Goal: Task Accomplishment & Management: Use online tool/utility

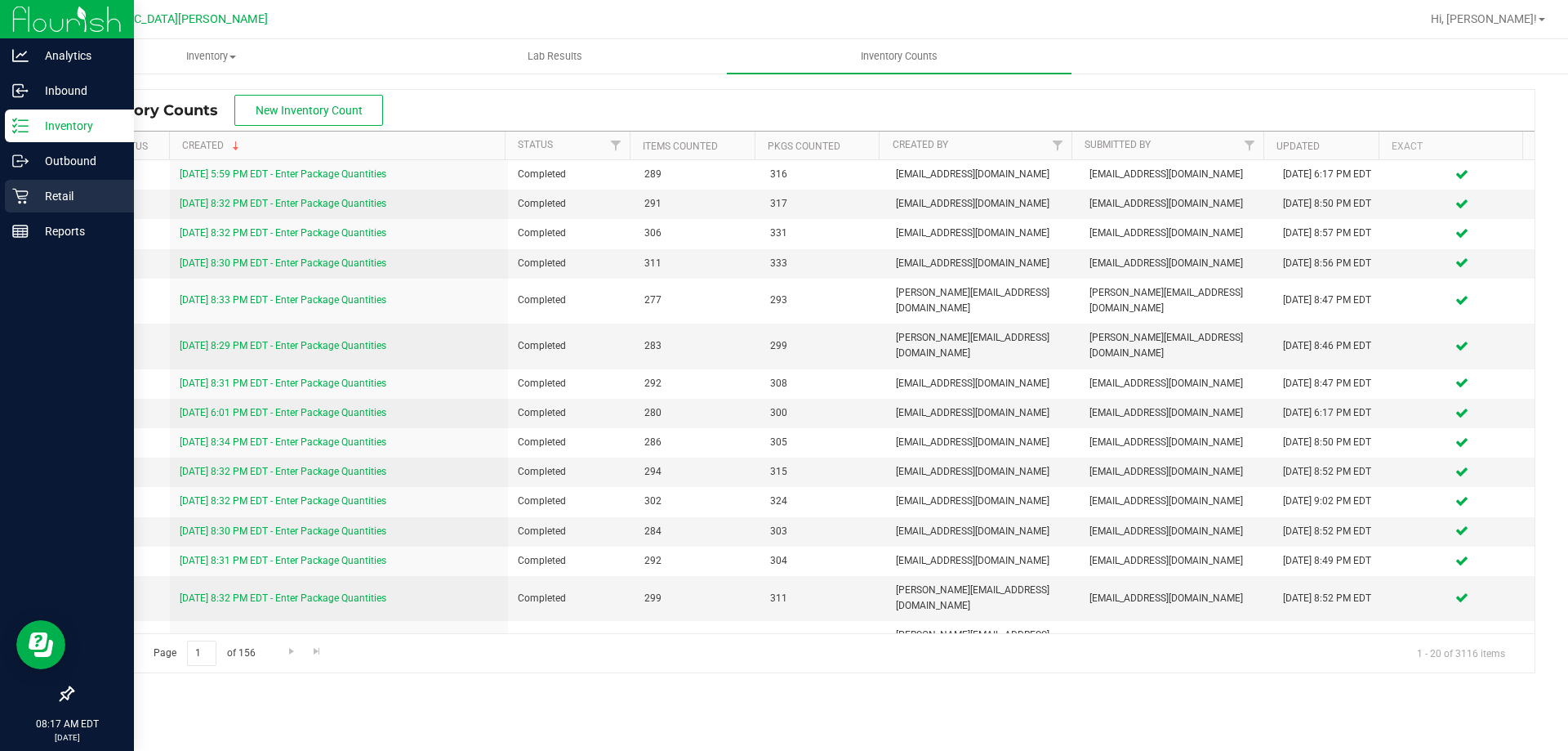
click at [27, 189] on icon at bounding box center [20, 196] width 16 height 16
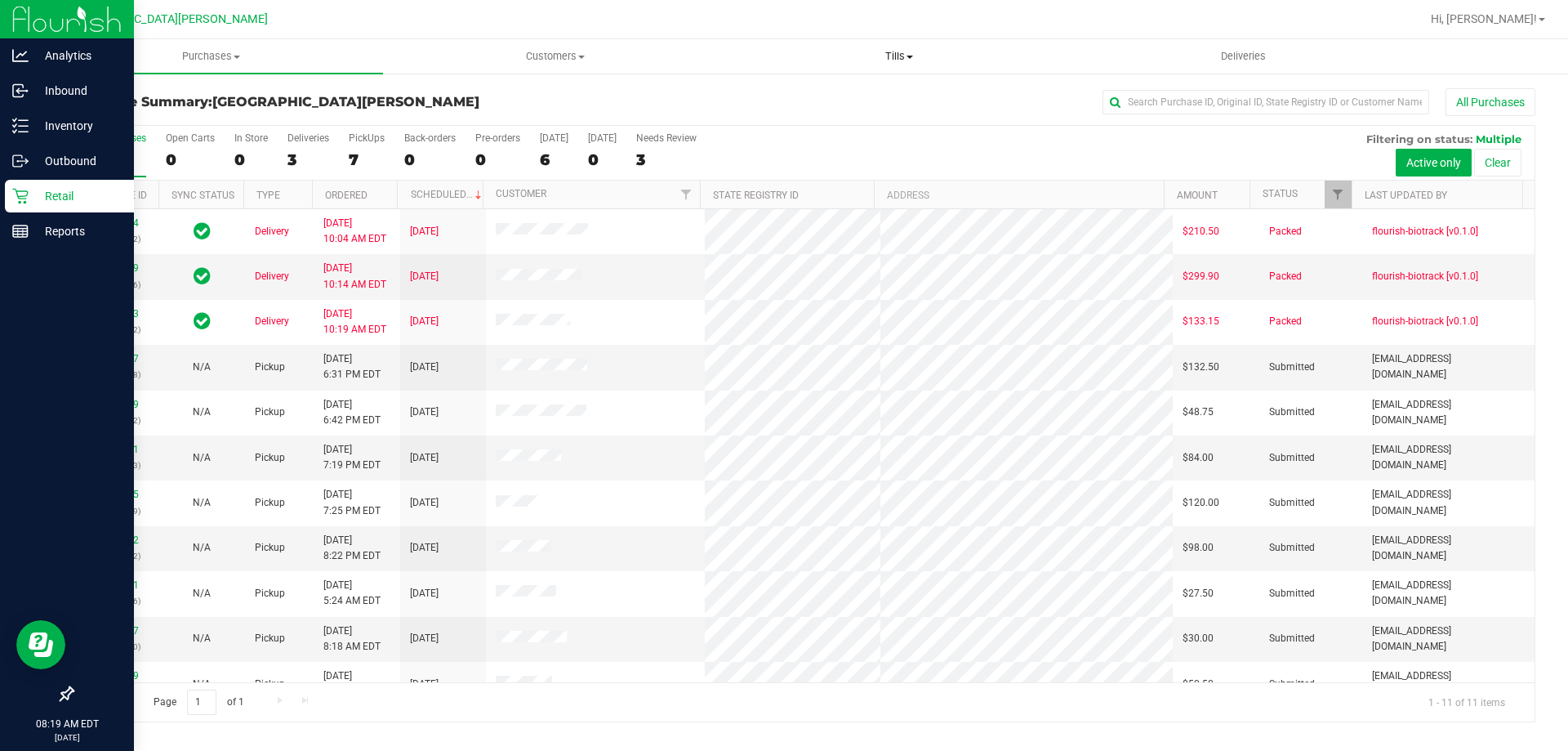
click at [890, 55] on span "Tills" at bounding box center [898, 56] width 342 height 15
click at [829, 101] on span "Manage tills" at bounding box center [781, 99] width 111 height 14
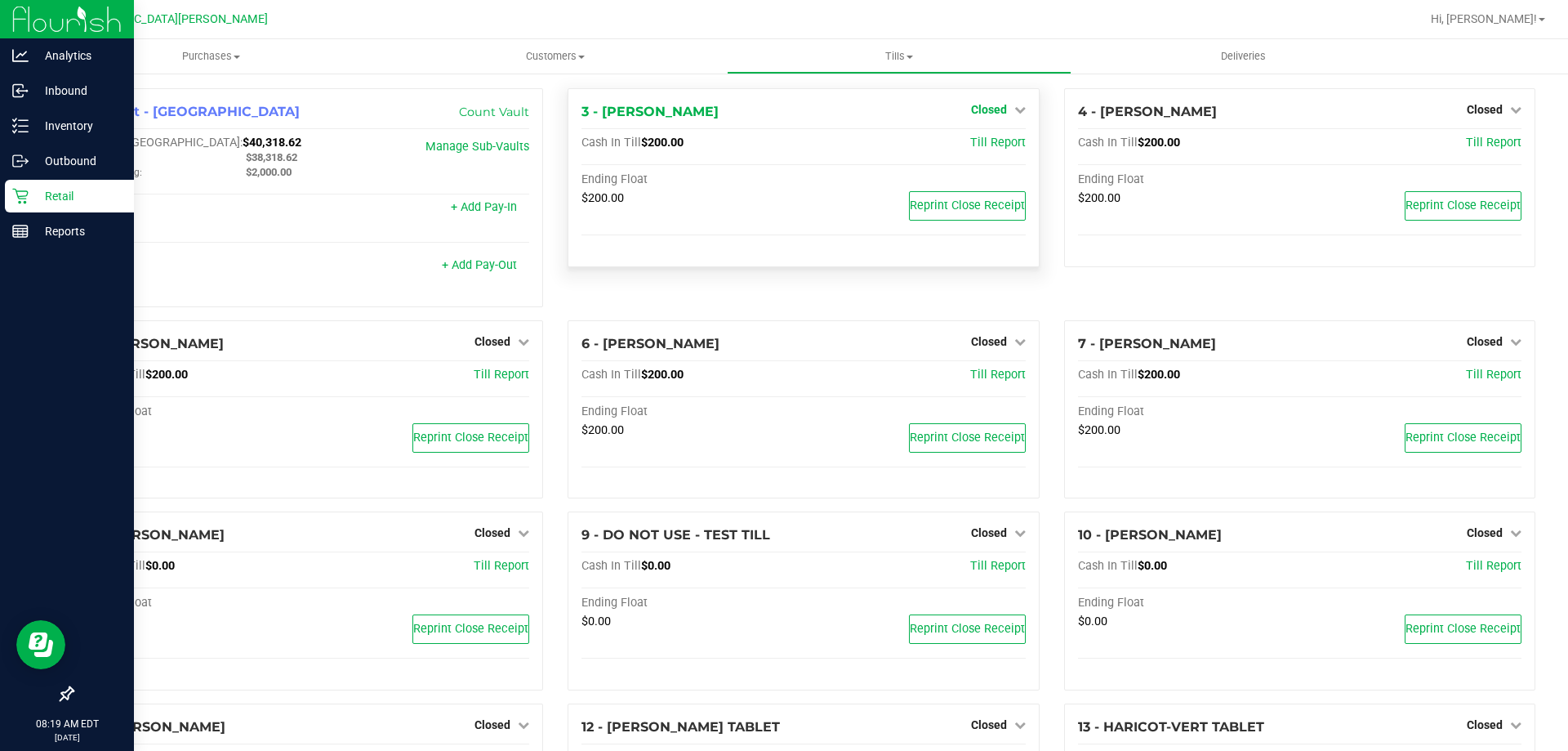
click at [974, 109] on span "Closed" at bounding box center [989, 109] width 36 height 13
click at [978, 139] on link "Open Till" at bounding box center [988, 143] width 43 height 13
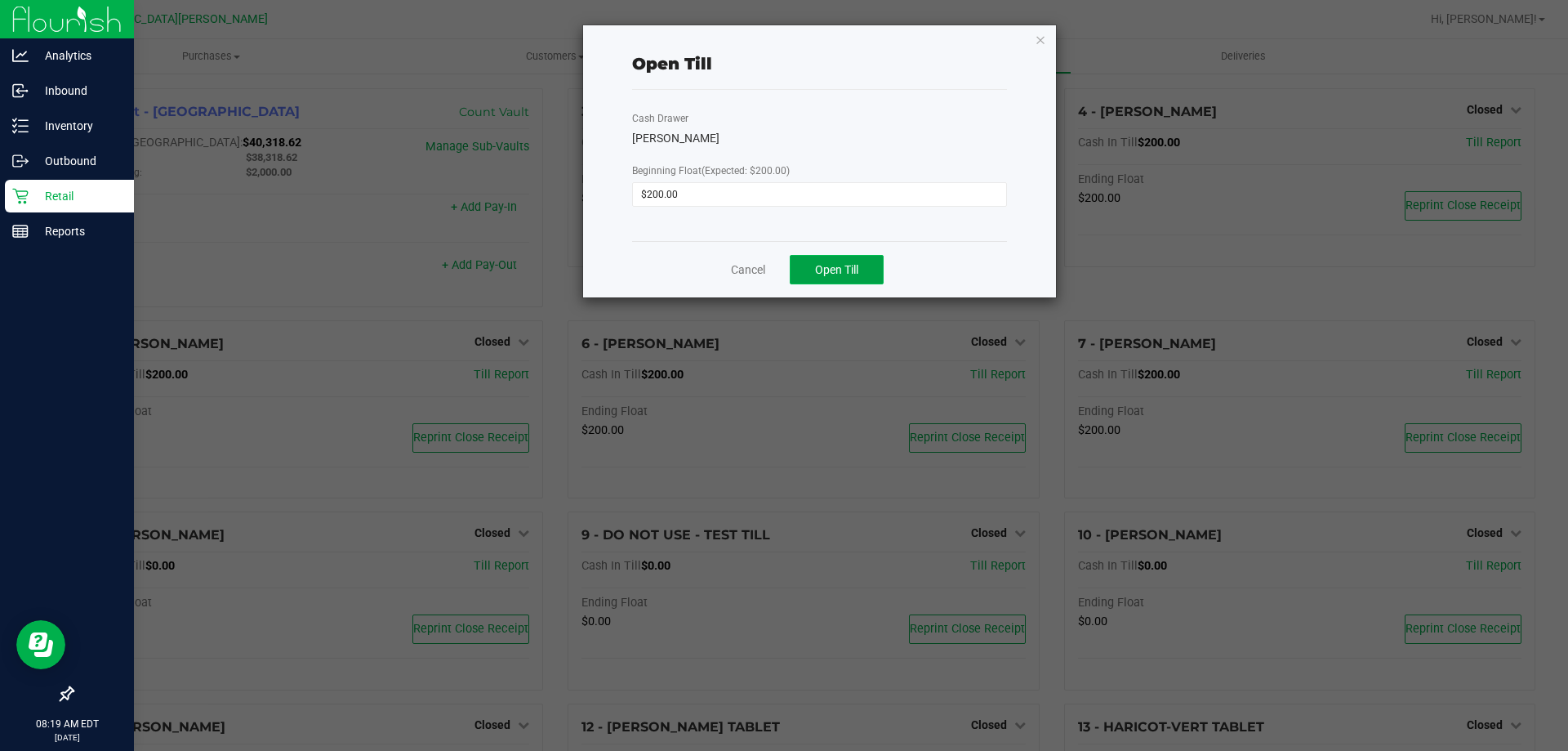
click at [854, 266] on span "Open Till" at bounding box center [836, 270] width 43 height 13
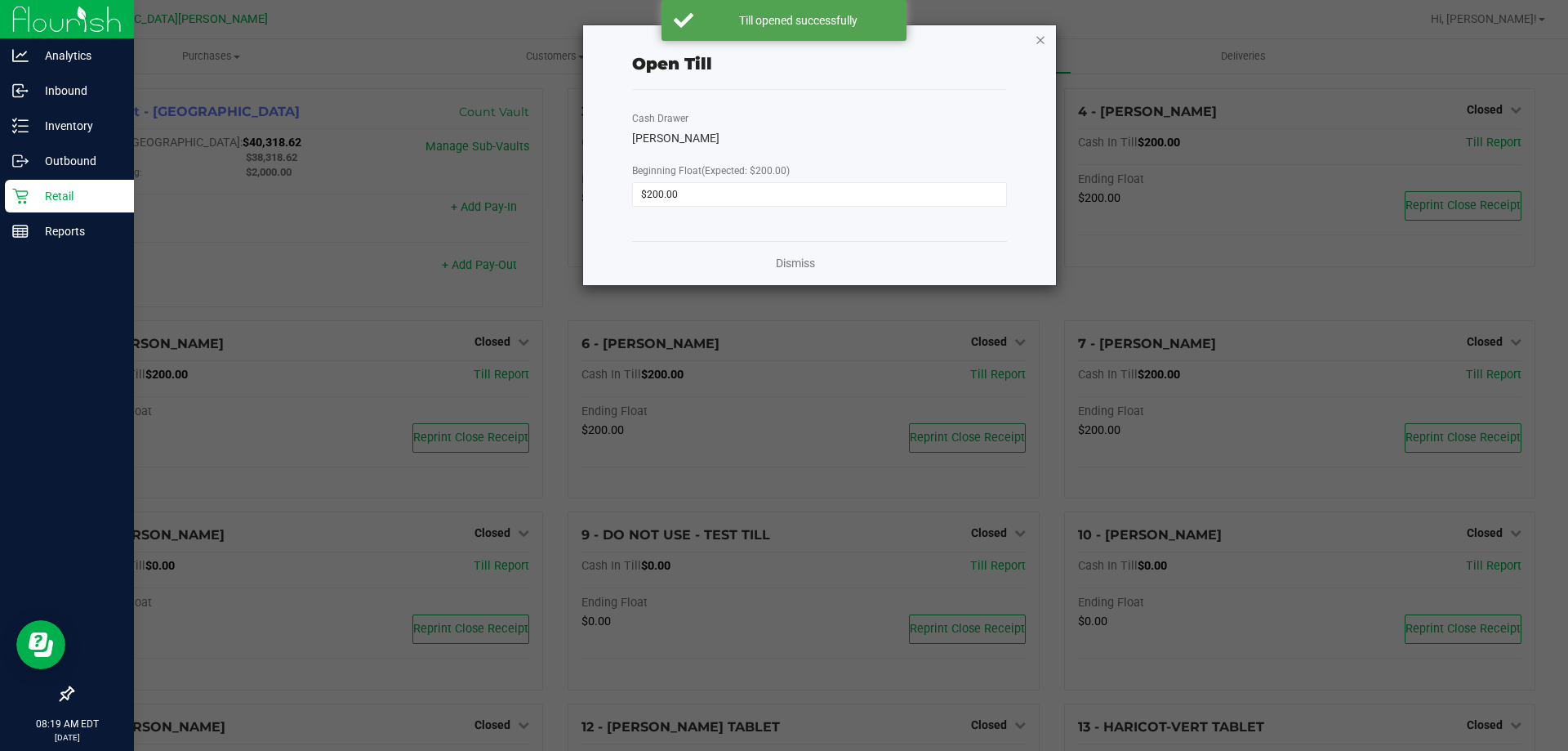
click at [1041, 40] on icon "button" at bounding box center [1040, 39] width 11 height 20
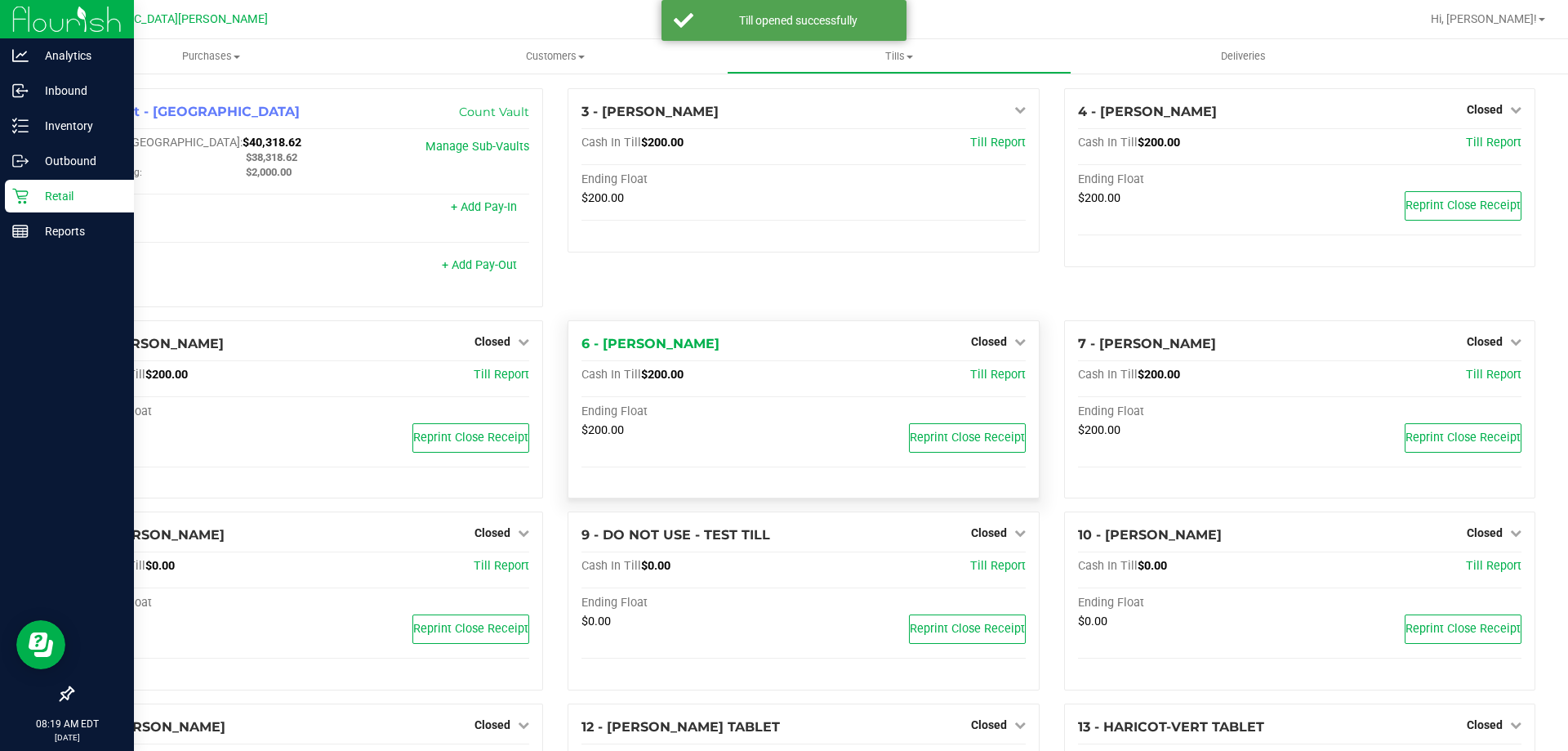
click at [991, 335] on div "Closed" at bounding box center [998, 341] width 55 height 20
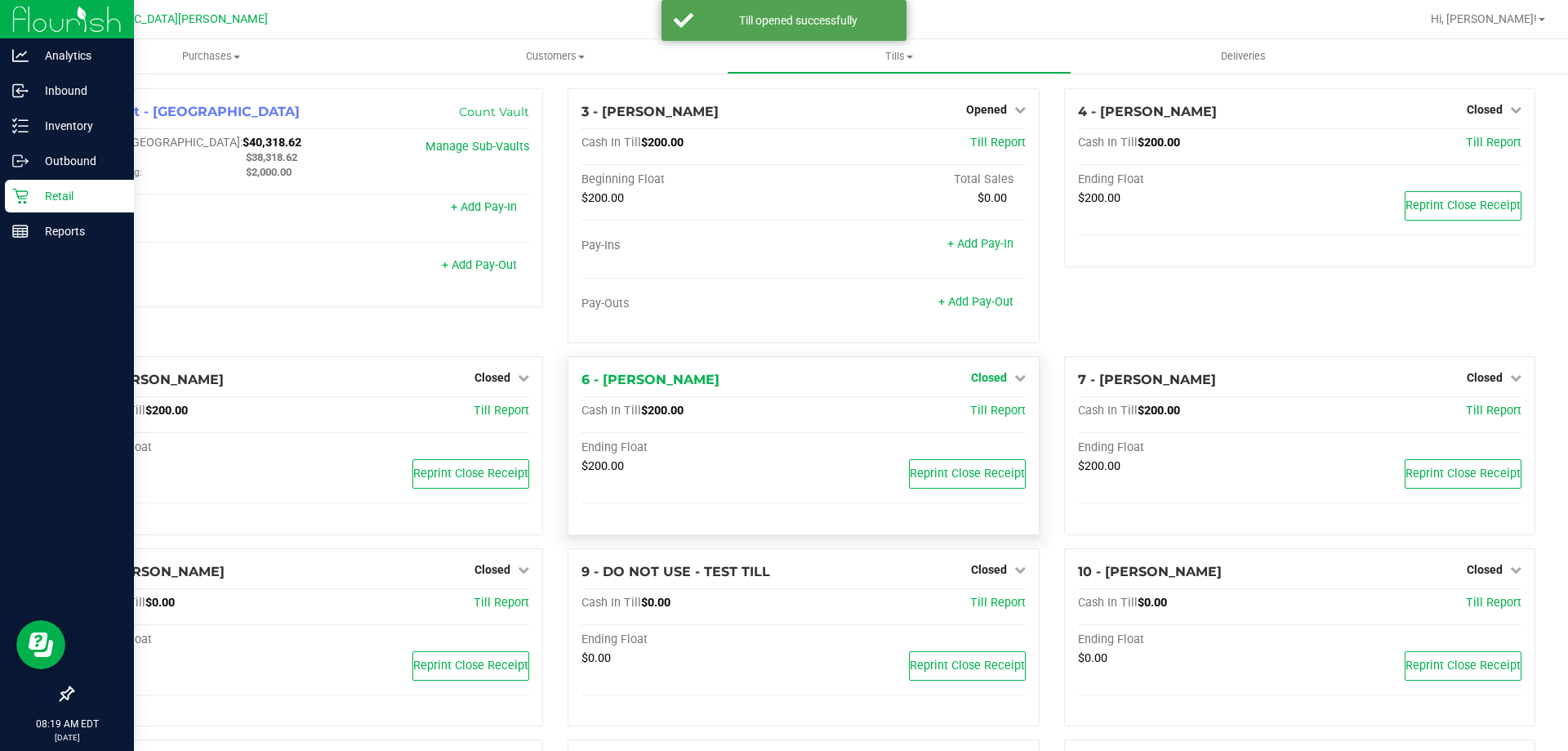
click at [991, 383] on span "Closed" at bounding box center [989, 377] width 36 height 13
click at [976, 417] on link "Open Till" at bounding box center [988, 411] width 43 height 13
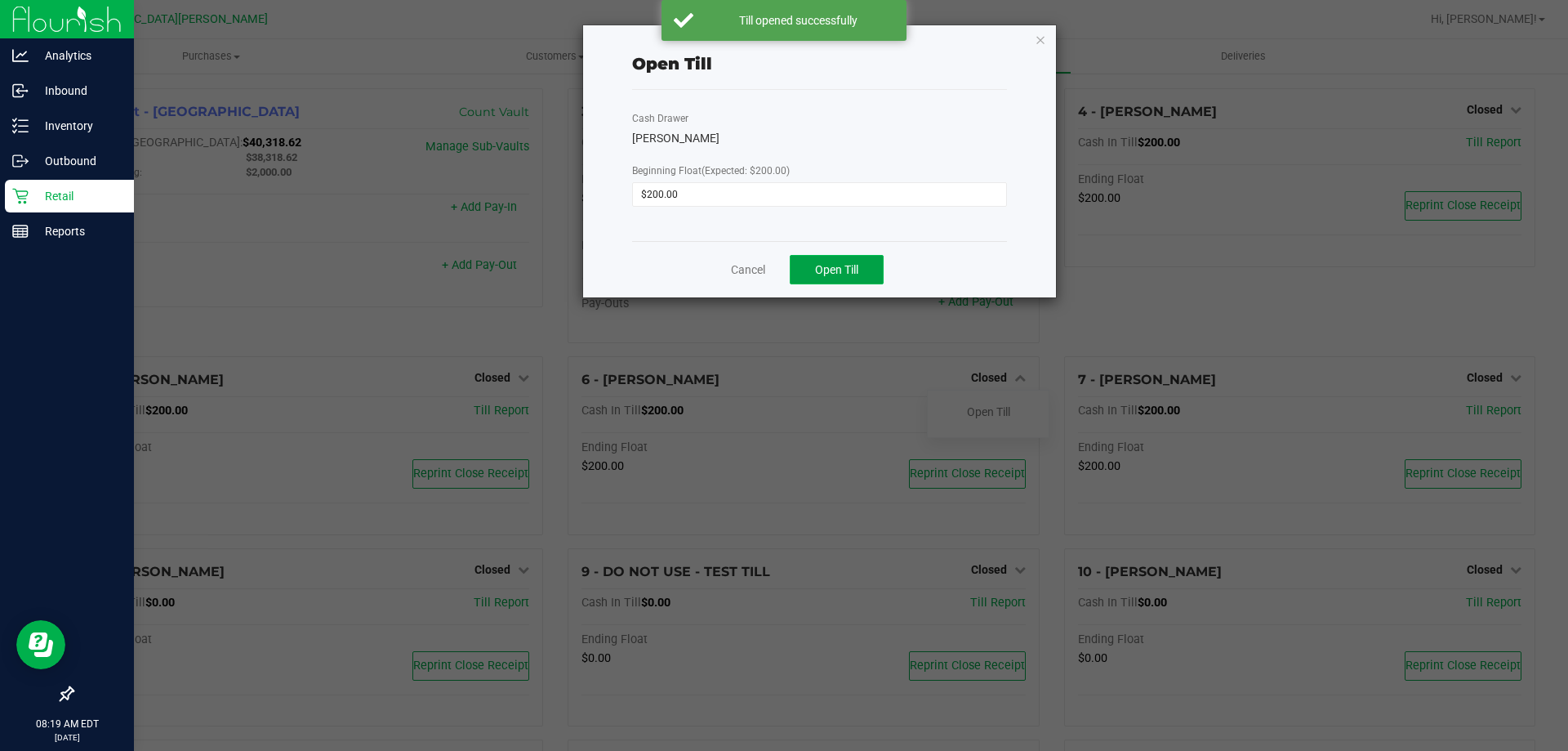
click at [853, 277] on button "Open Till" at bounding box center [836, 270] width 93 height 29
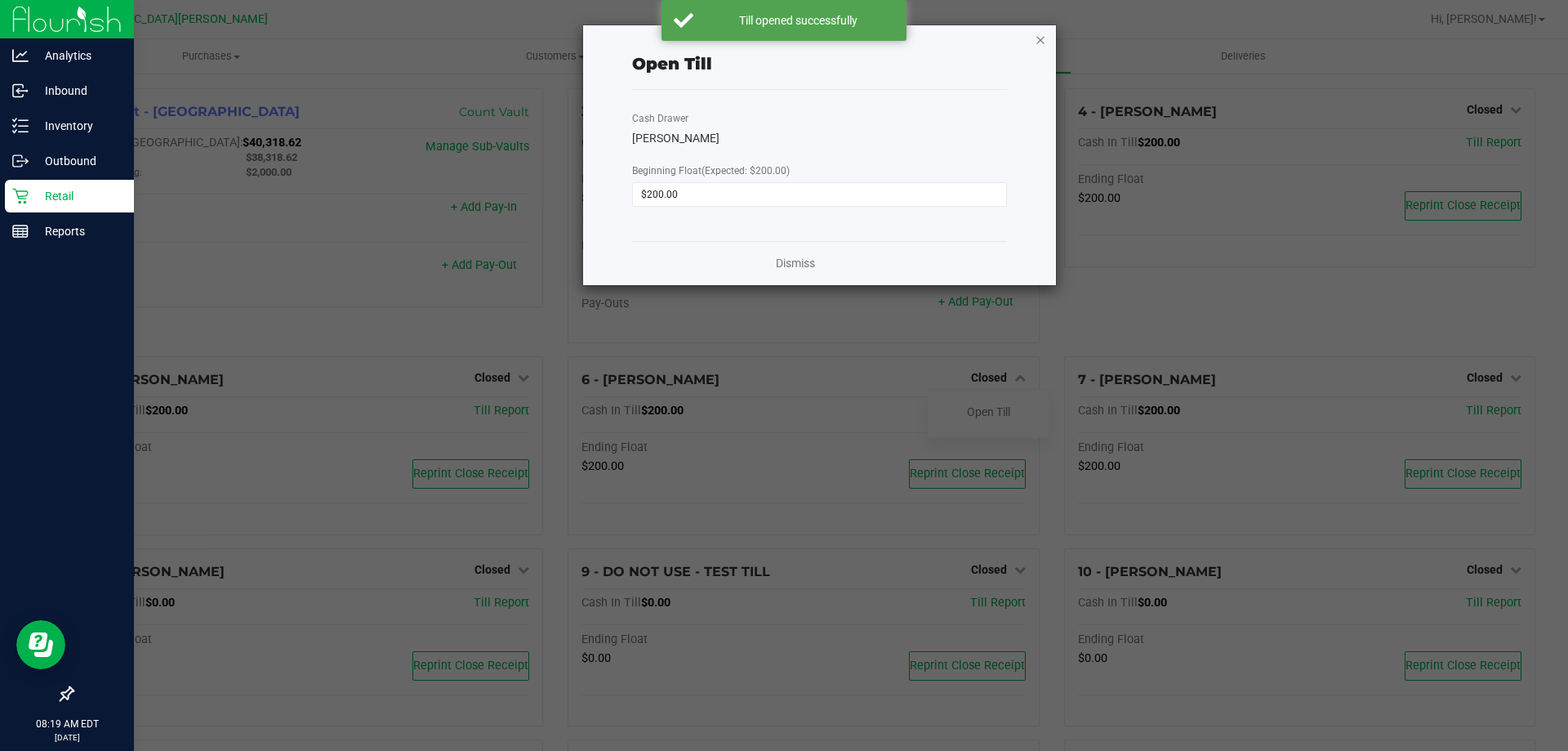
click at [1040, 42] on icon "button" at bounding box center [1040, 39] width 11 height 20
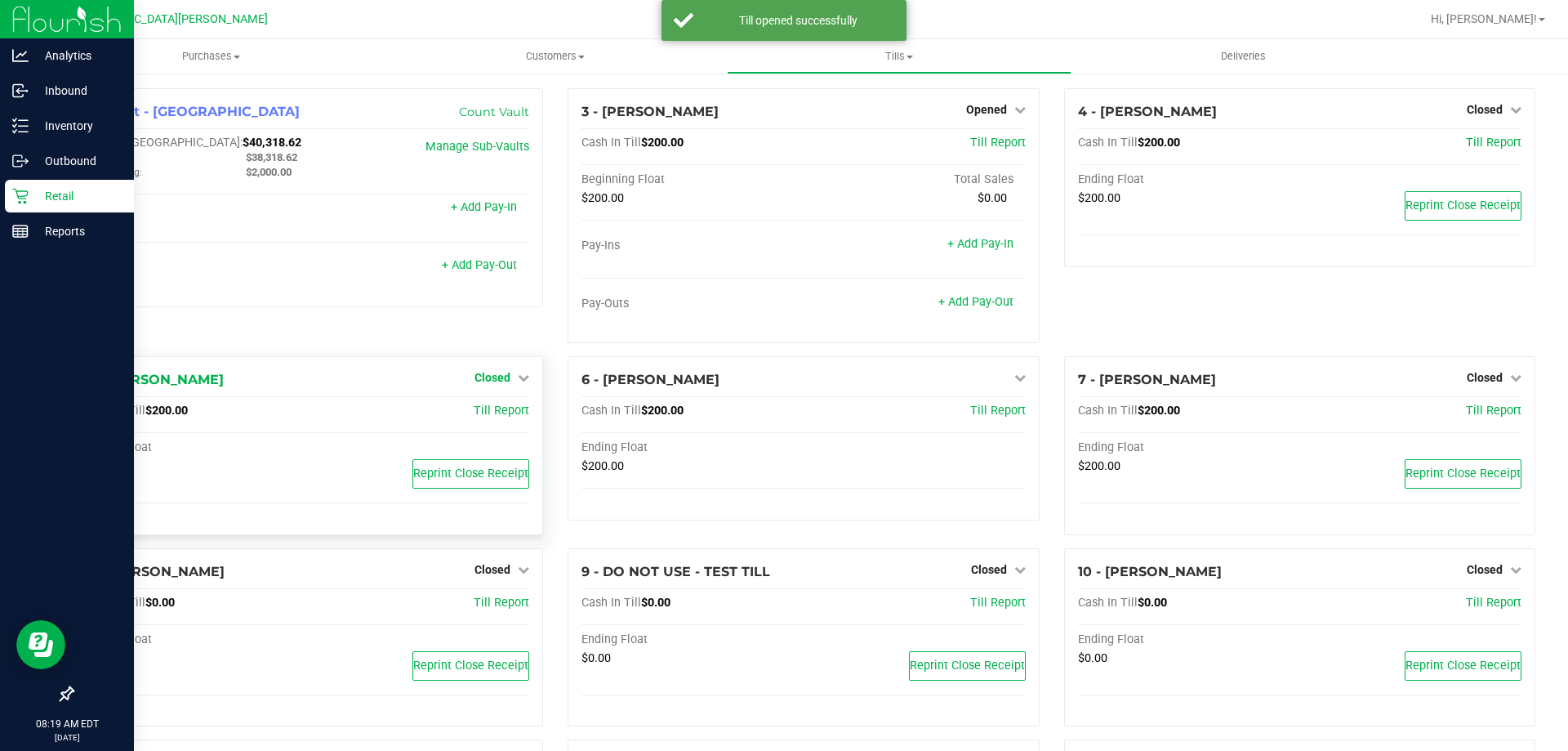
click at [499, 384] on span "Closed" at bounding box center [492, 377] width 36 height 13
click at [500, 411] on link "Open Till" at bounding box center [492, 411] width 43 height 13
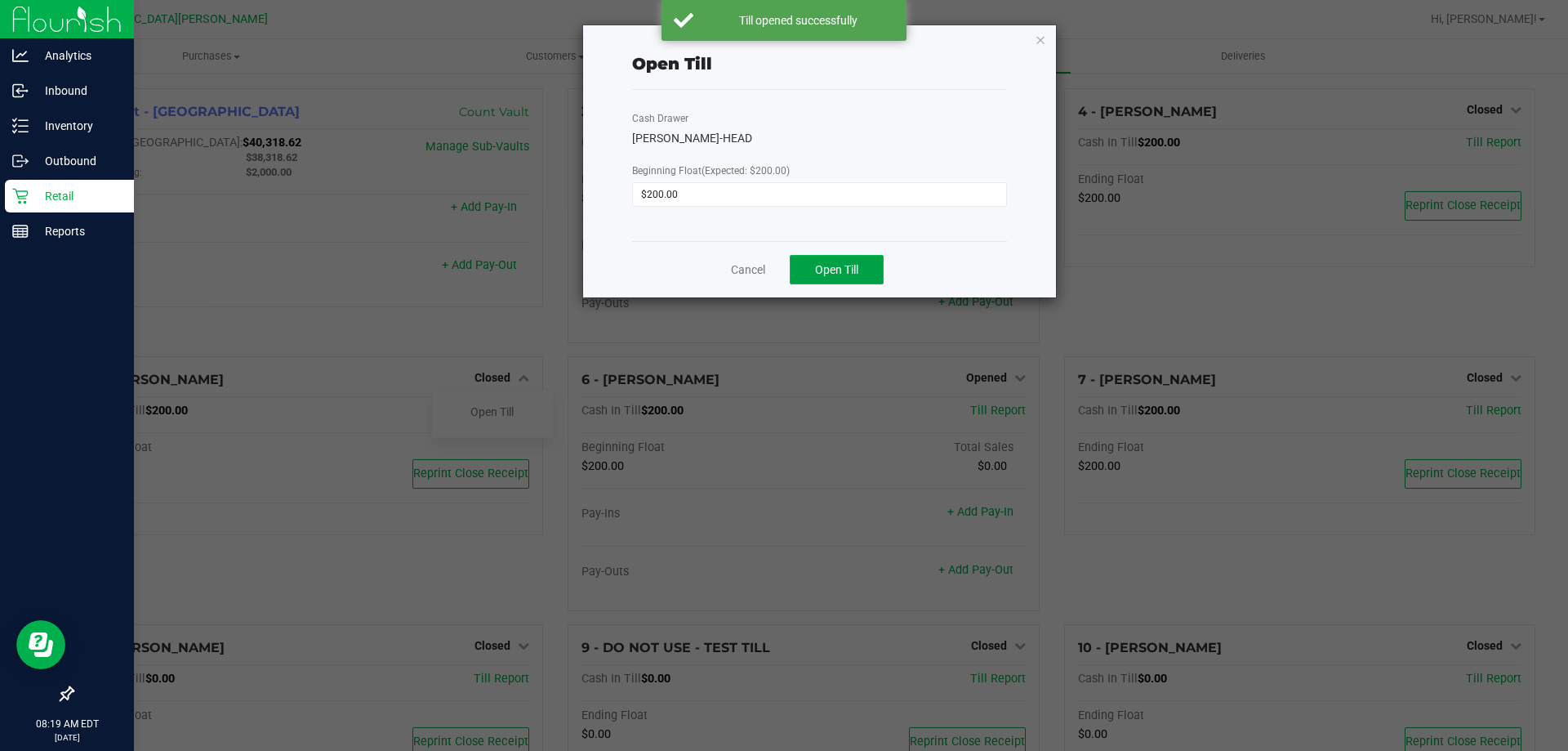
click at [853, 273] on span "Open Till" at bounding box center [836, 270] width 43 height 13
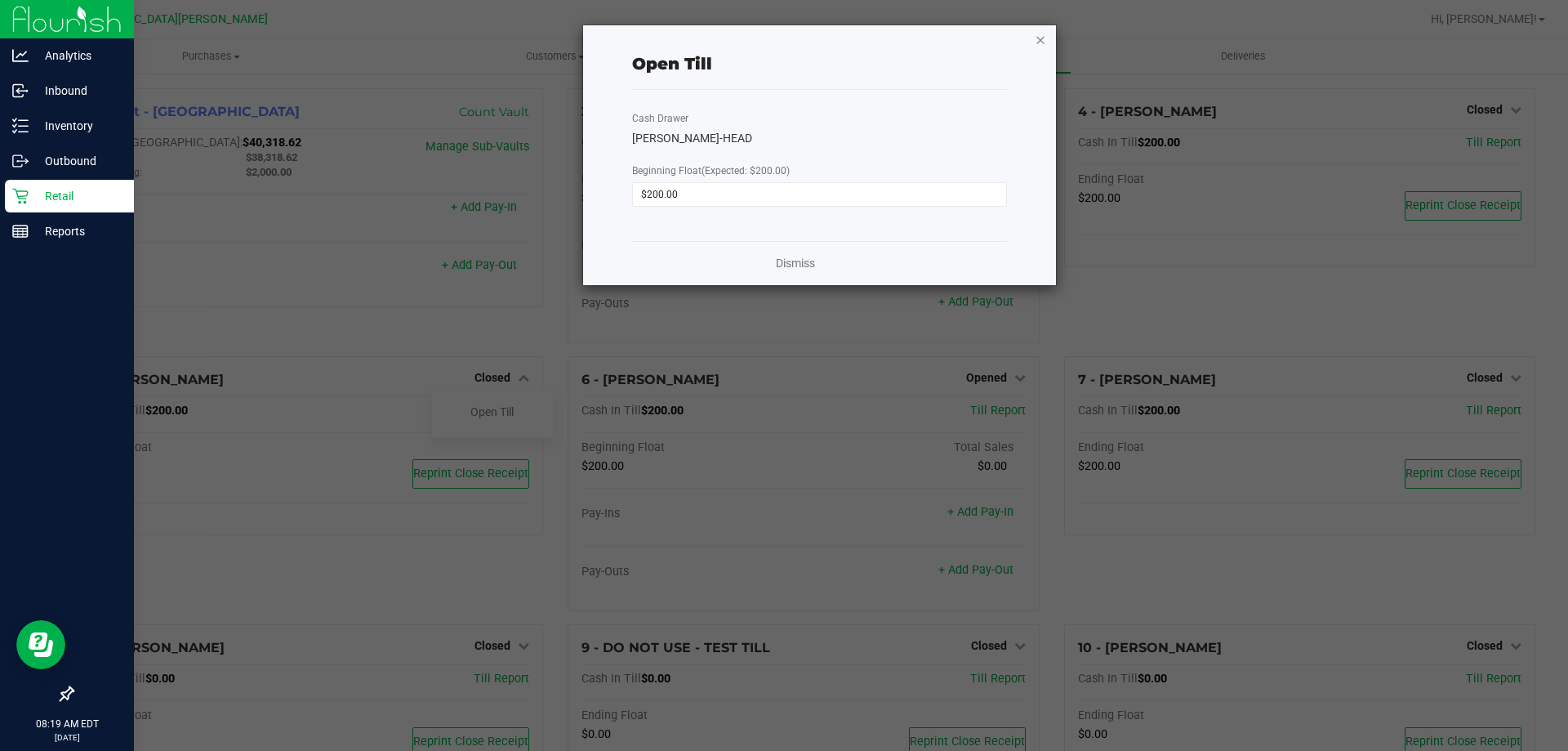
click at [1039, 33] on icon "button" at bounding box center [1040, 39] width 11 height 20
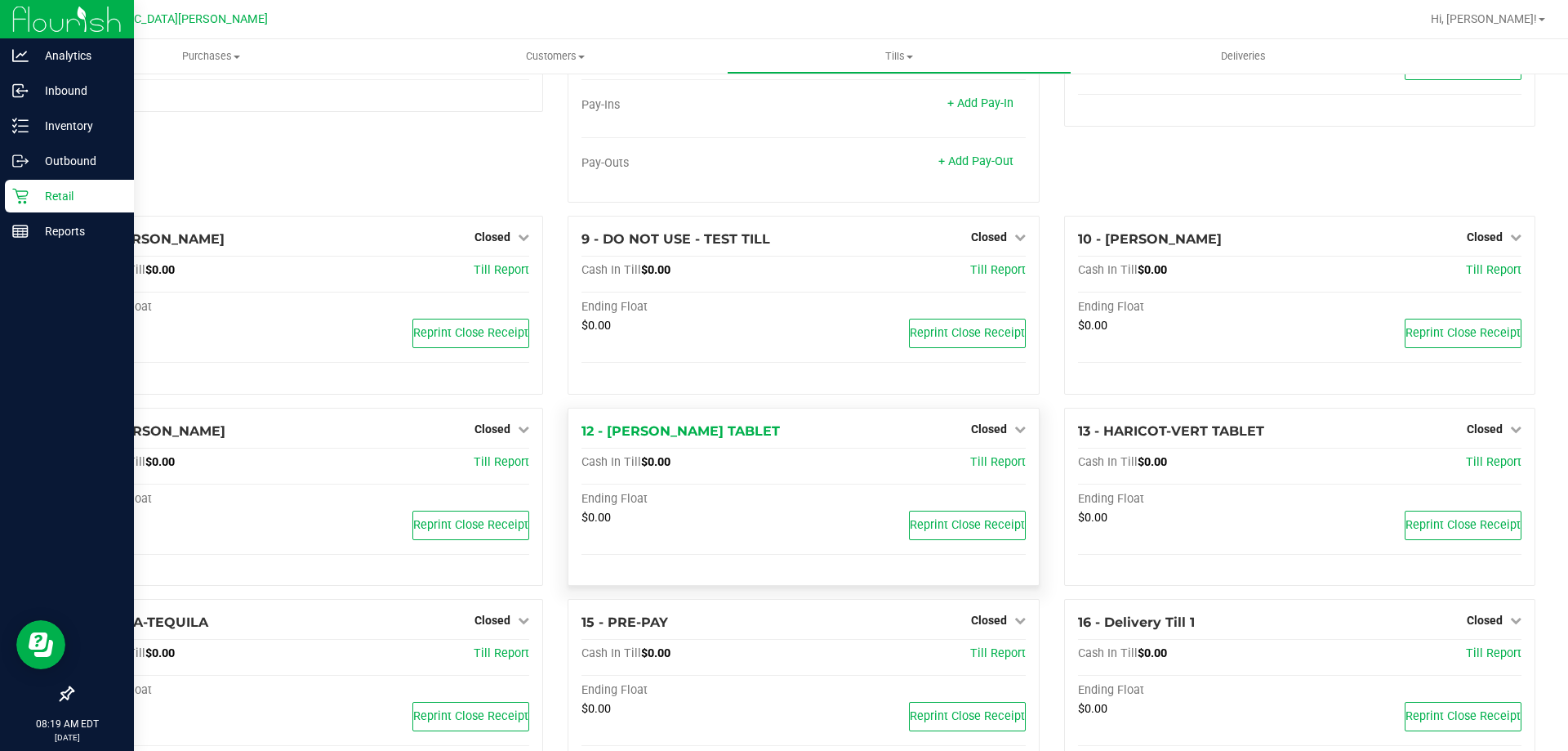
scroll to position [465, 0]
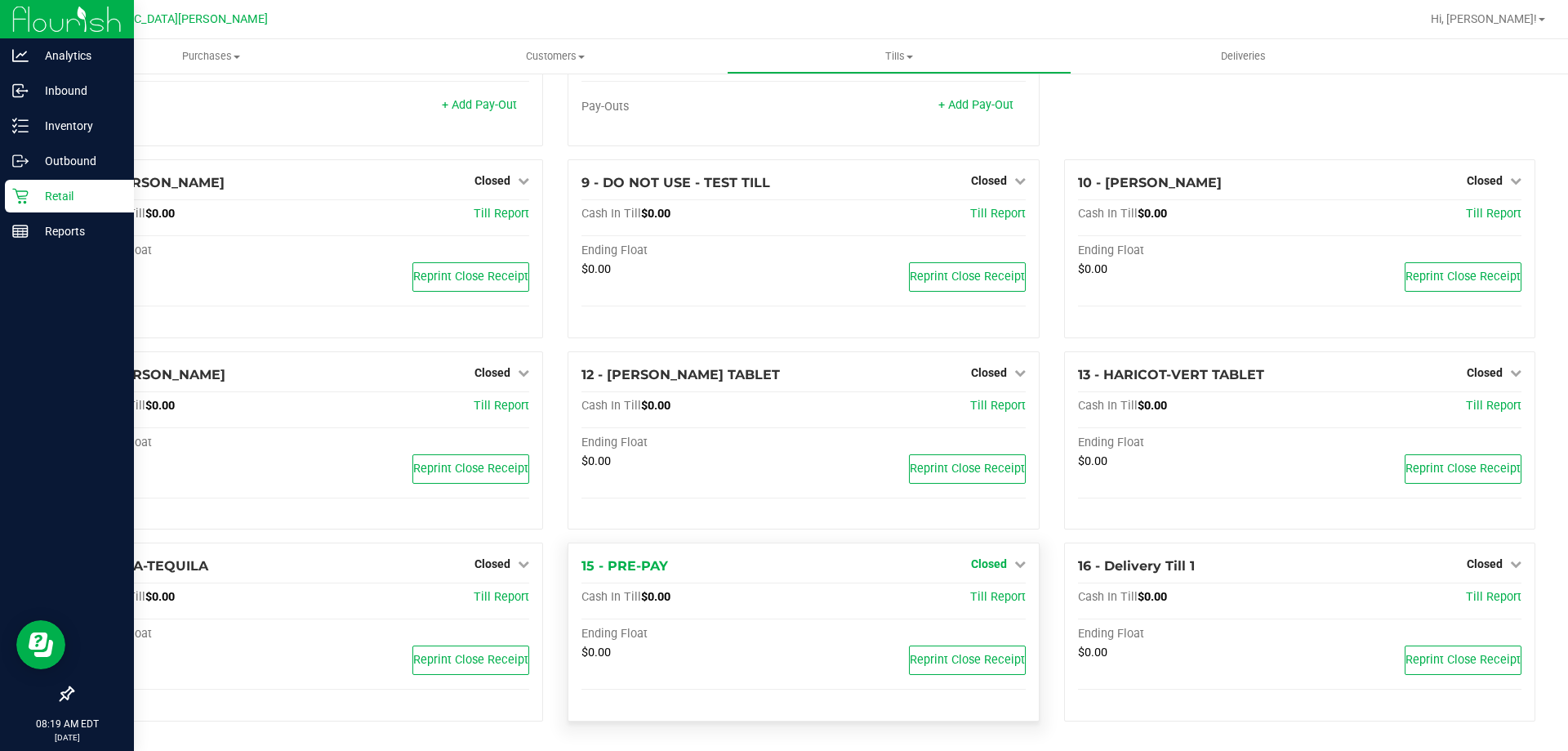
click at [1014, 565] on icon at bounding box center [1019, 563] width 11 height 11
click at [973, 599] on link "Open Till" at bounding box center [988, 597] width 43 height 13
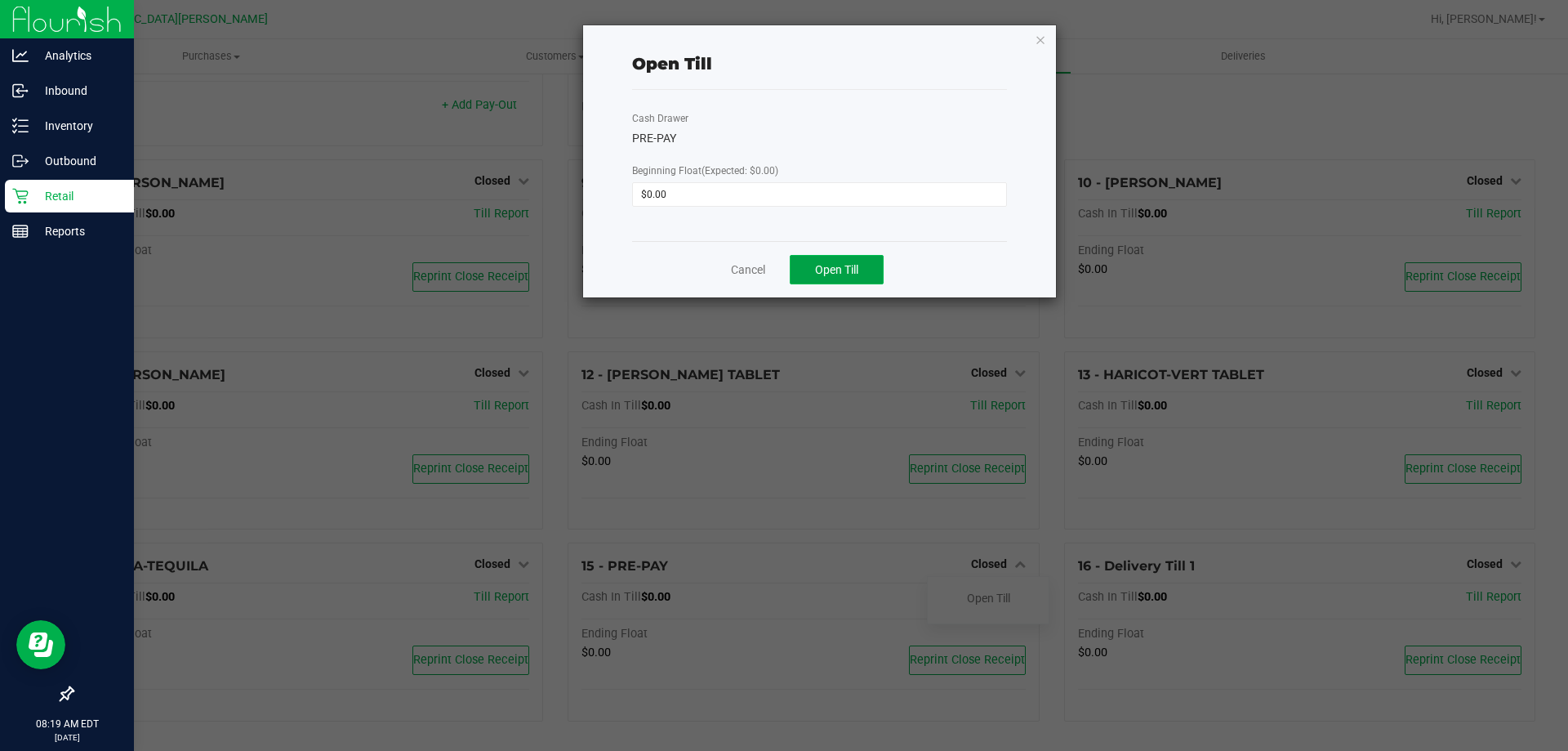
click at [841, 280] on button "Open Till" at bounding box center [836, 270] width 93 height 29
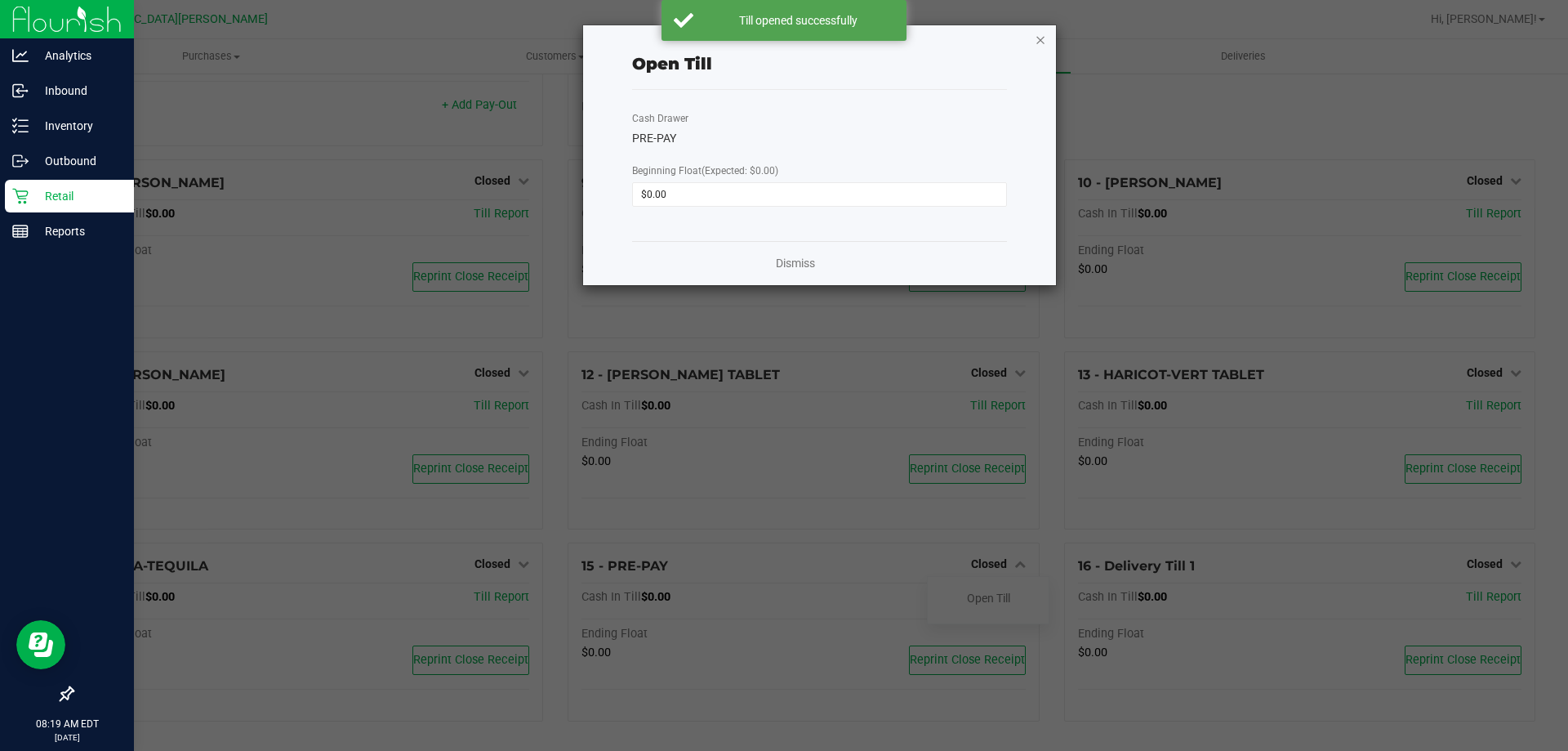
click at [1043, 37] on icon "button" at bounding box center [1040, 39] width 11 height 20
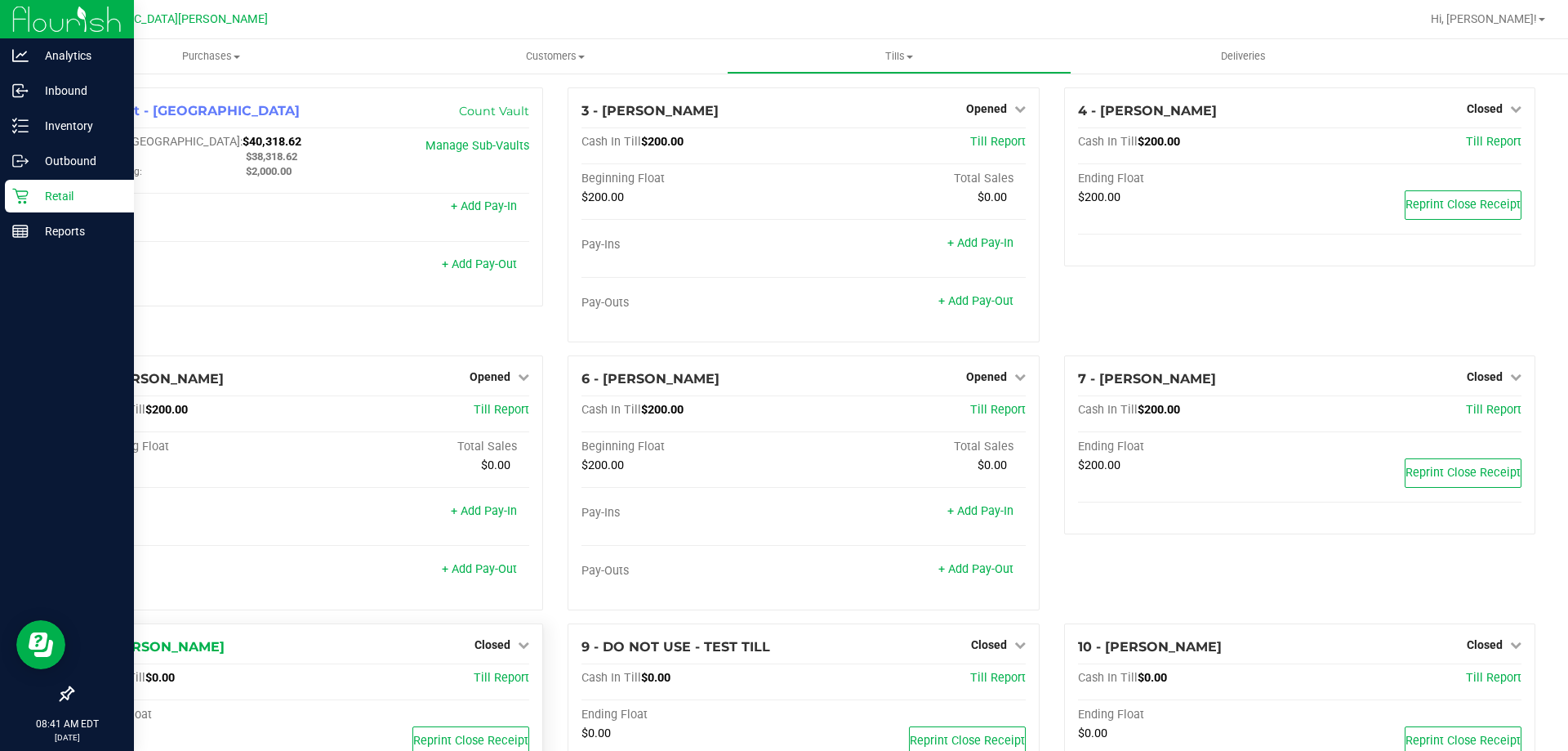
scroll to position [0, 0]
click at [79, 92] on p "Inbound" at bounding box center [77, 90] width 98 height 20
